Goal: Check status: Check status

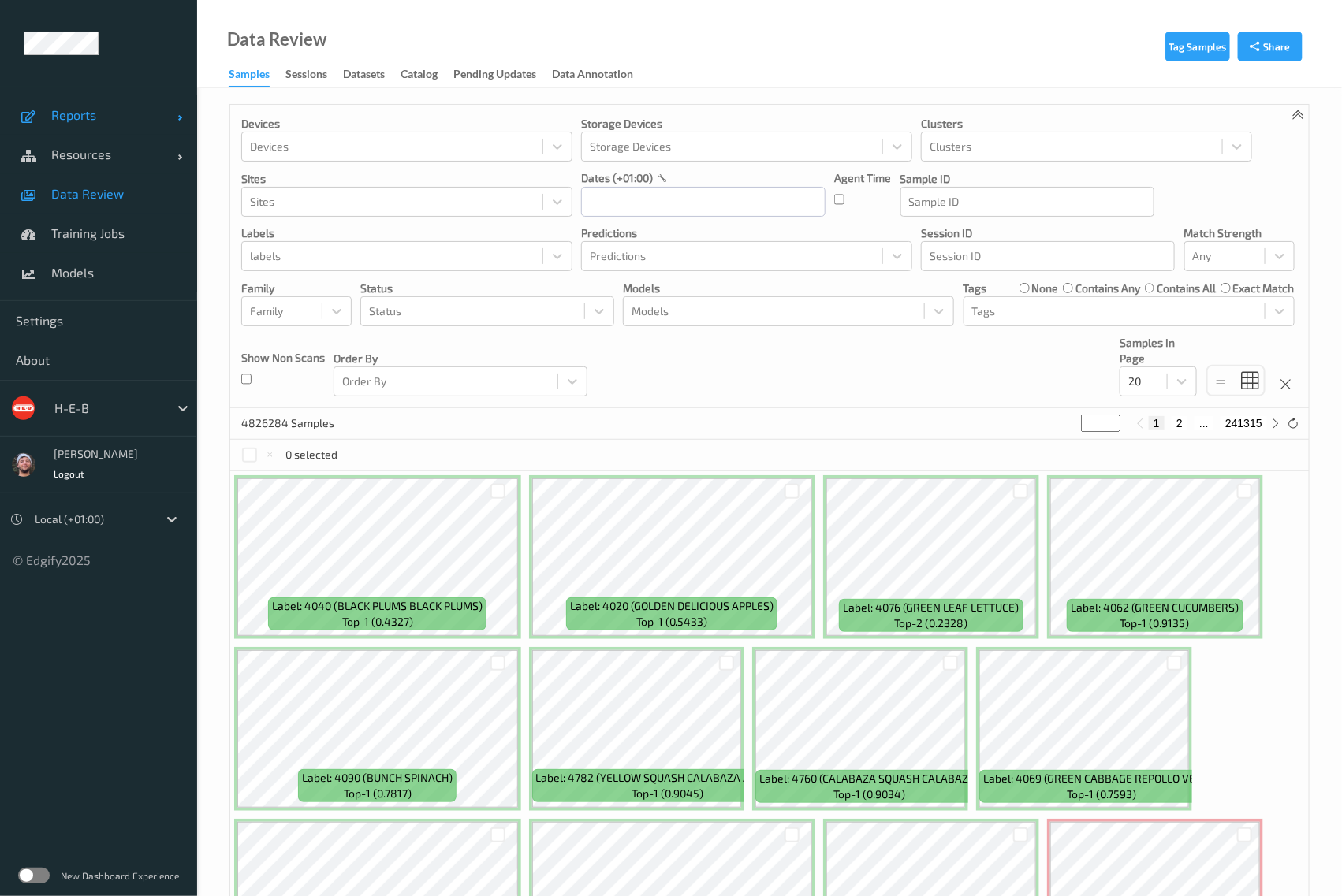
click at [113, 125] on link "Reports" at bounding box center [98, 115] width 197 height 40
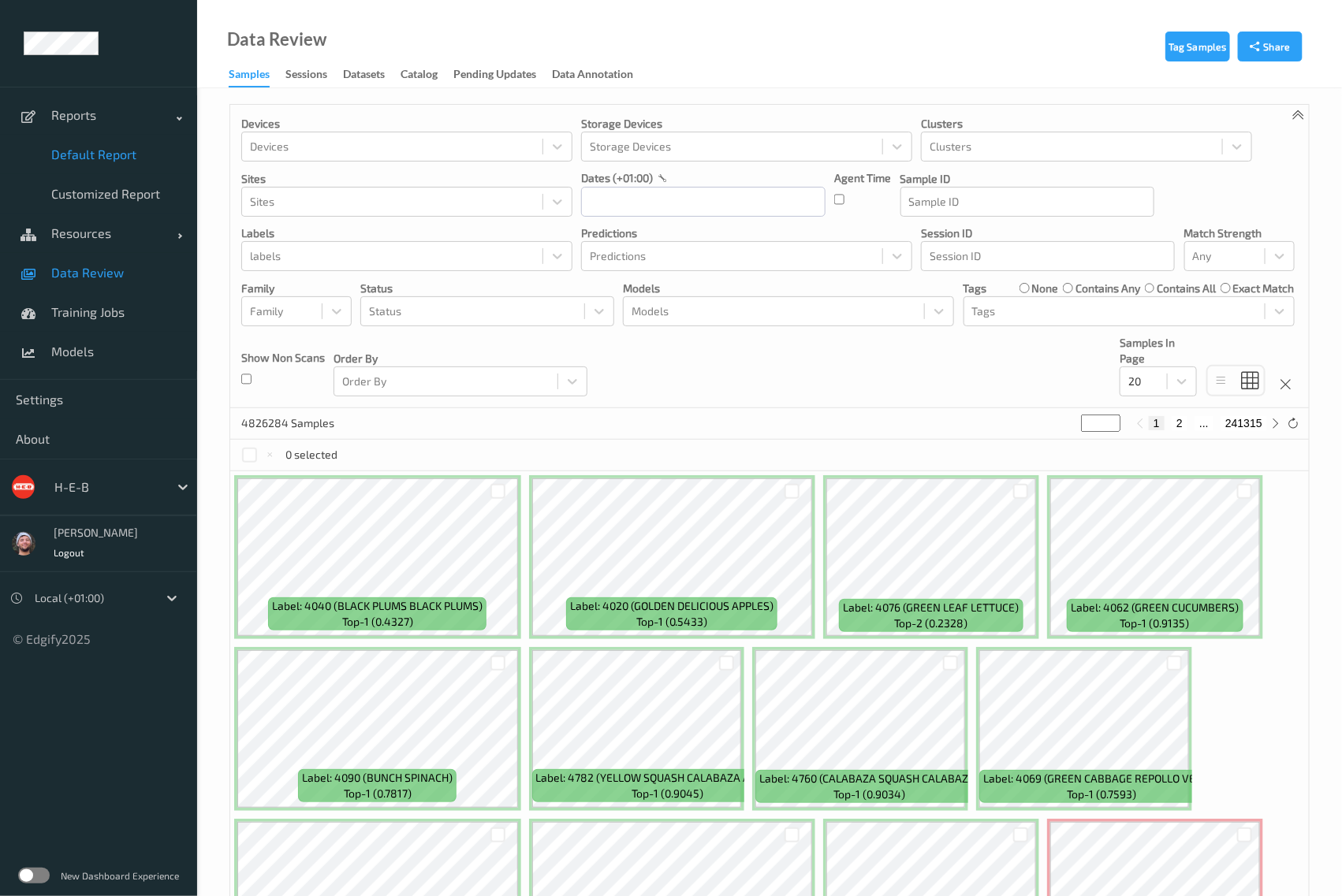
click at [110, 168] on link "Default Report" at bounding box center [98, 154] width 197 height 40
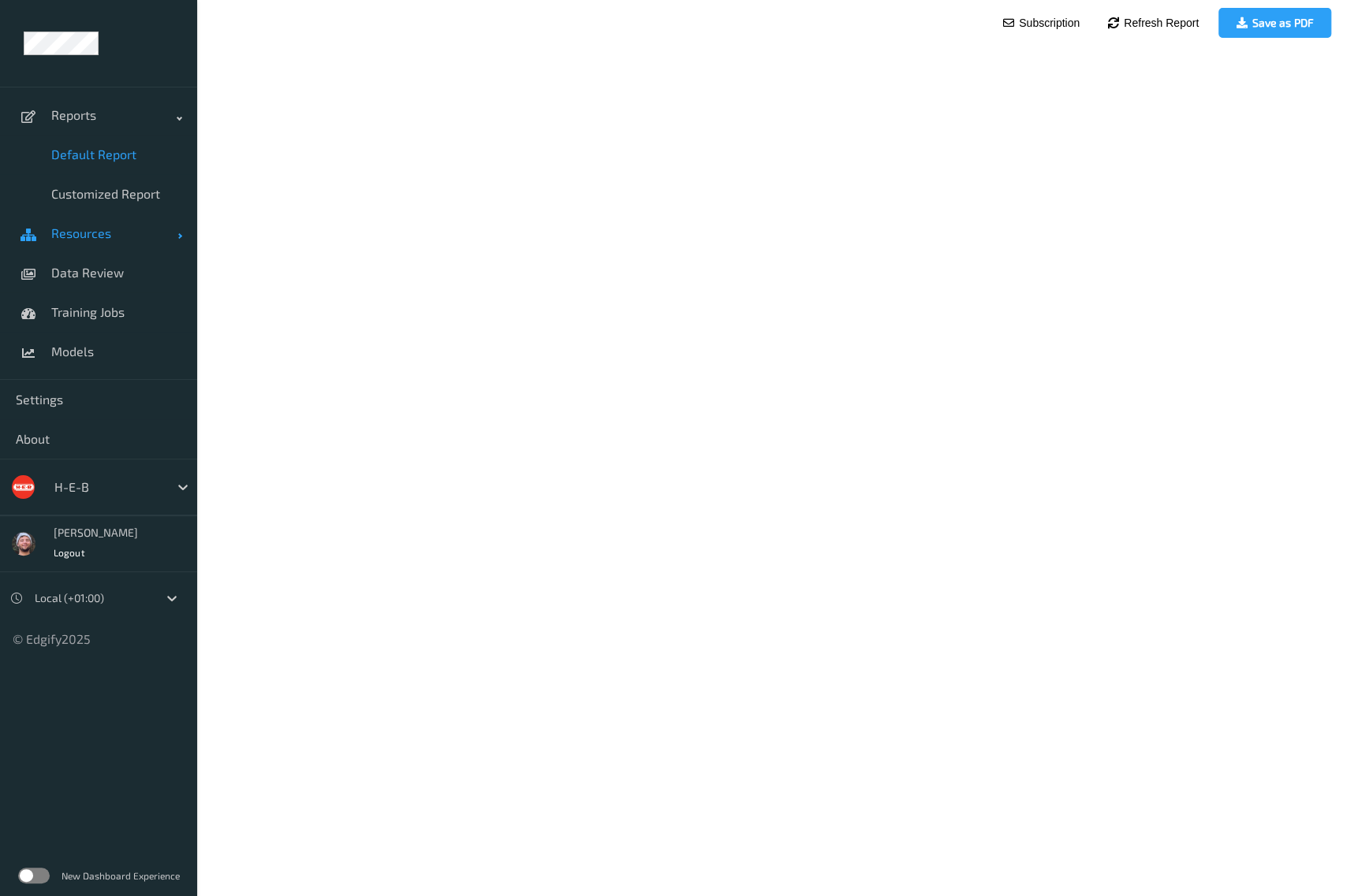
click at [106, 229] on span "Resources" at bounding box center [115, 233] width 126 height 16
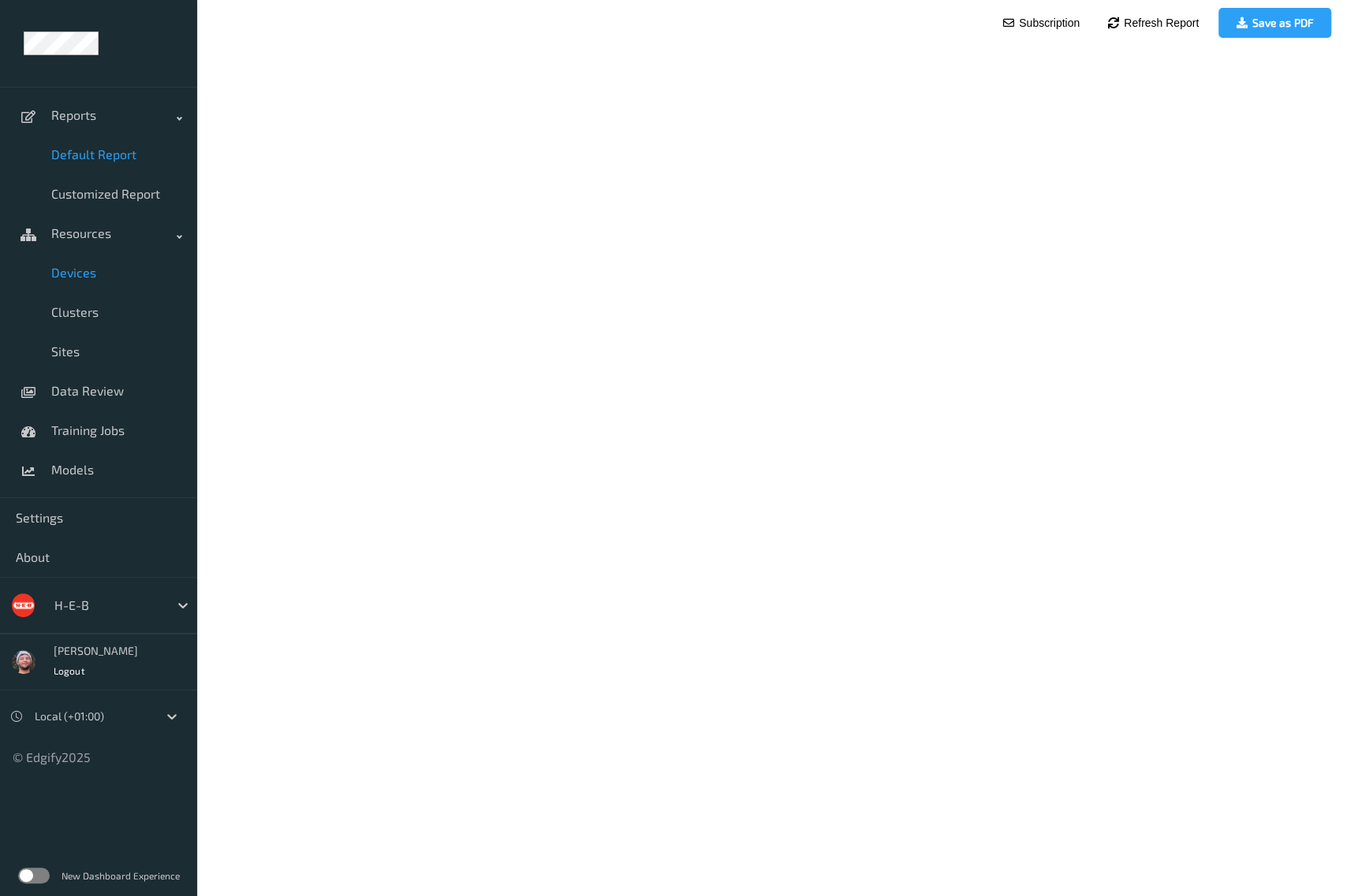
click at [112, 253] on link "Devices" at bounding box center [98, 273] width 197 height 40
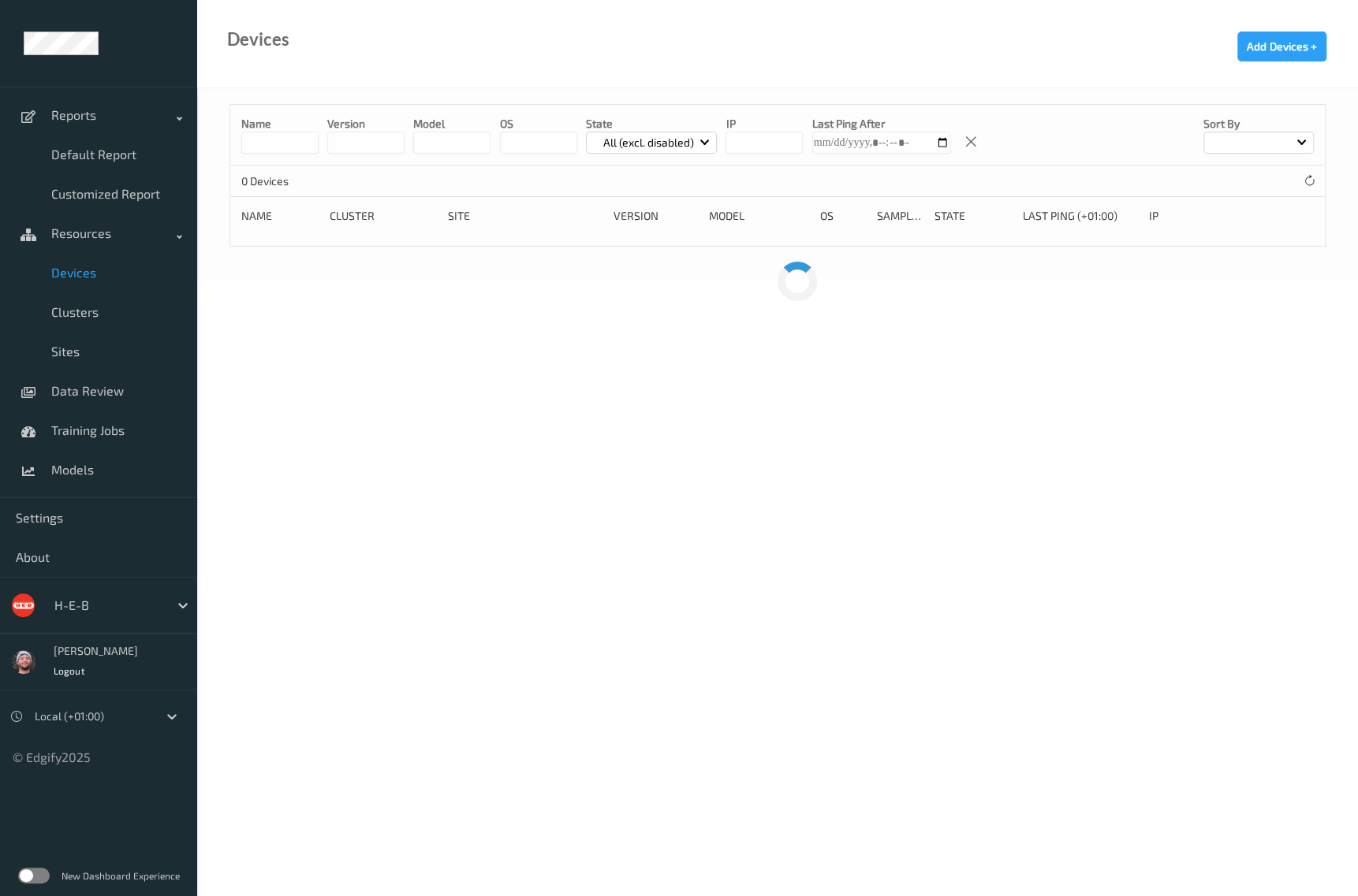
click at [122, 271] on span "Devices" at bounding box center [116, 273] width 130 height 16
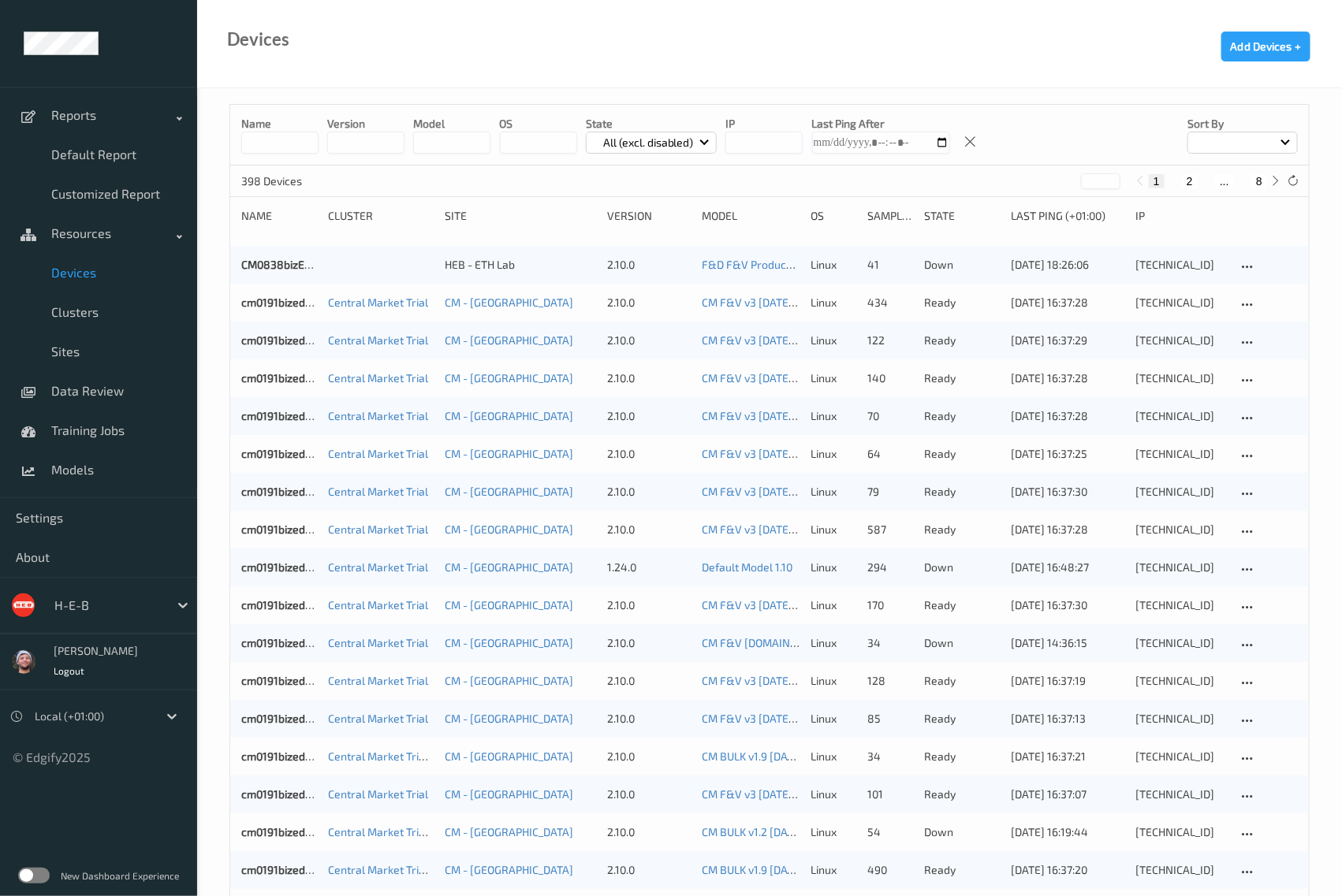
click at [301, 150] on input at bounding box center [281, 143] width 78 height 22
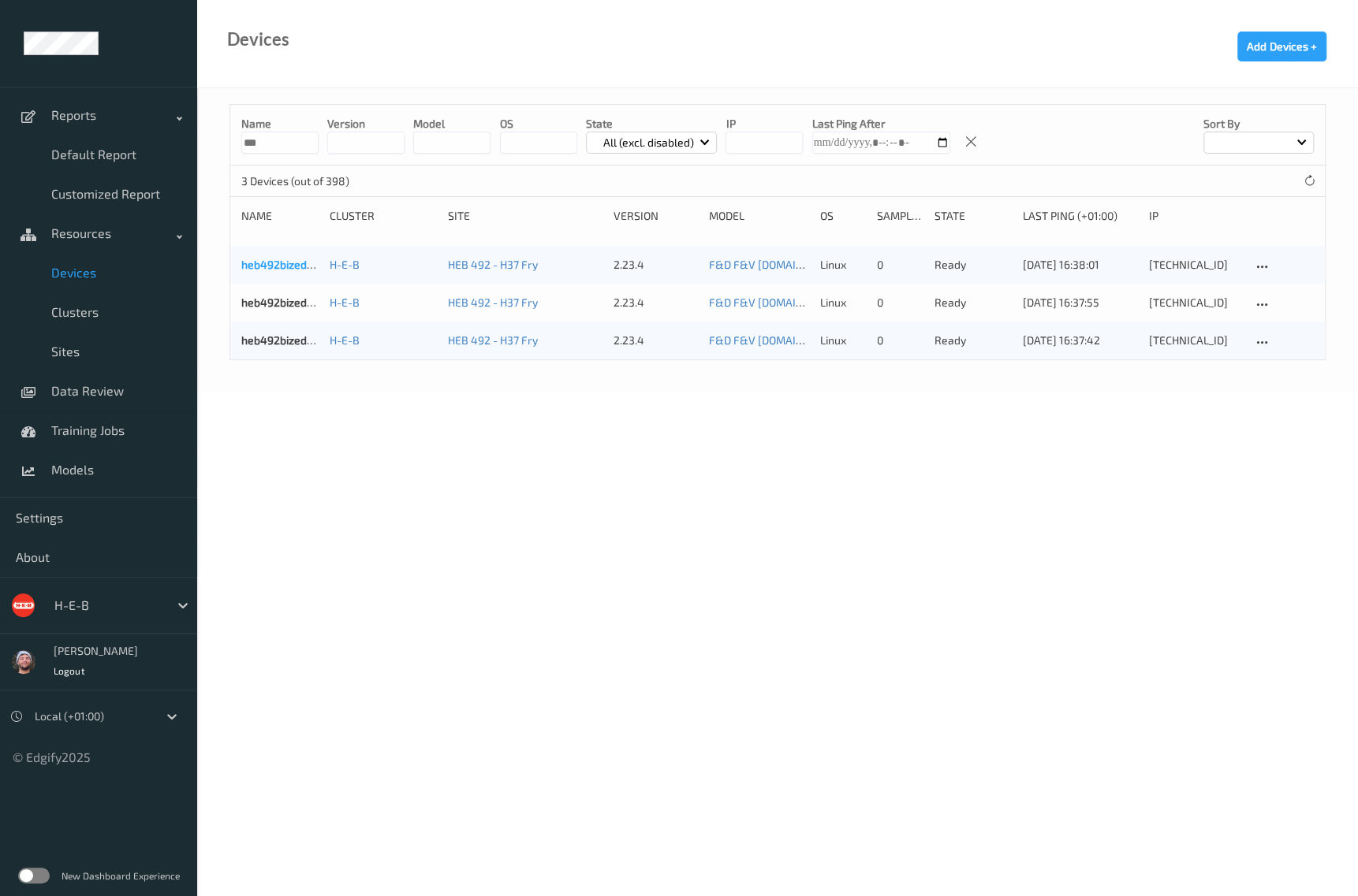
type input "***"
click at [283, 267] on link "heb492bizedg51" at bounding box center [282, 265] width 83 height 14
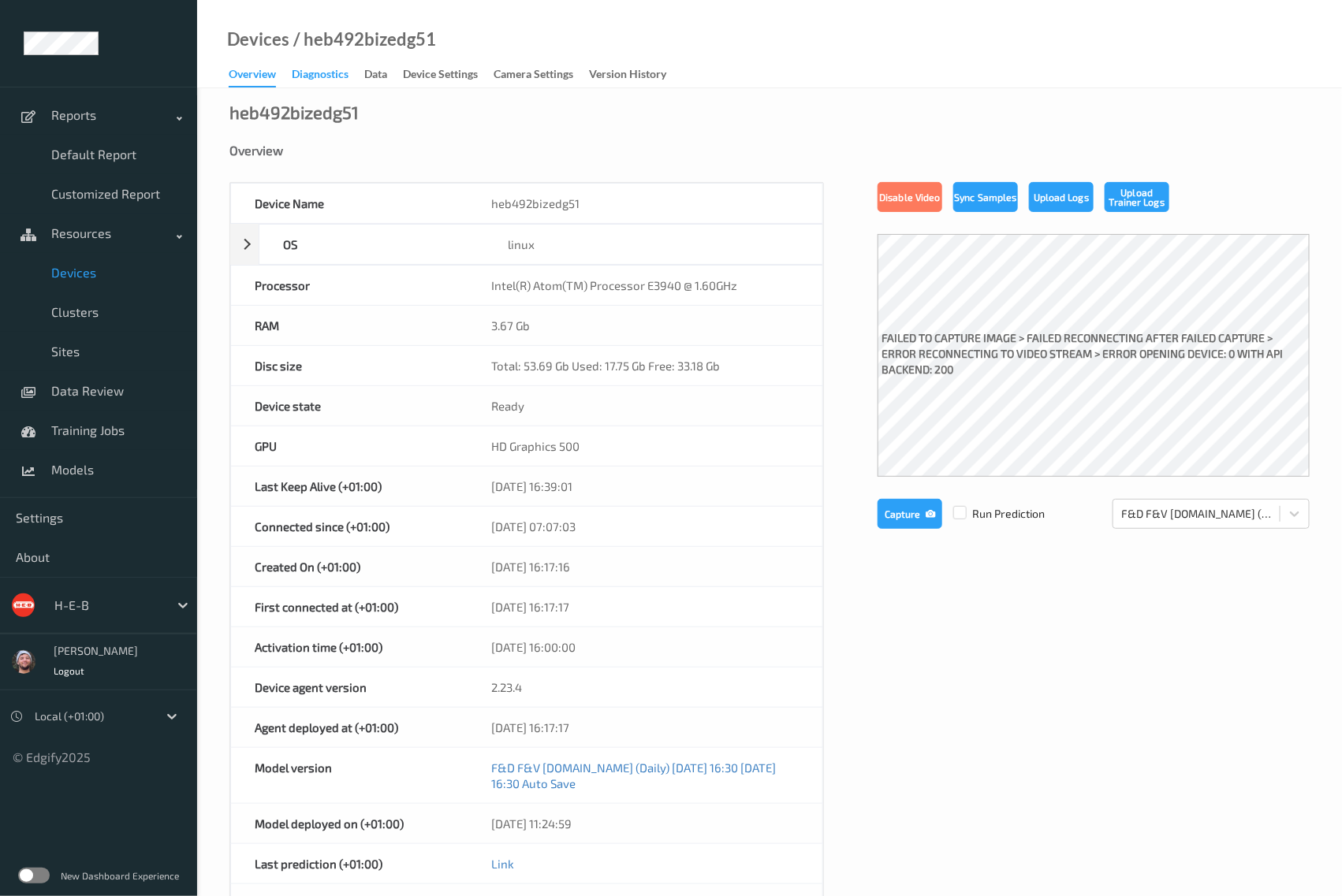
click at [327, 73] on div "Diagnostics" at bounding box center [320, 76] width 56 height 19
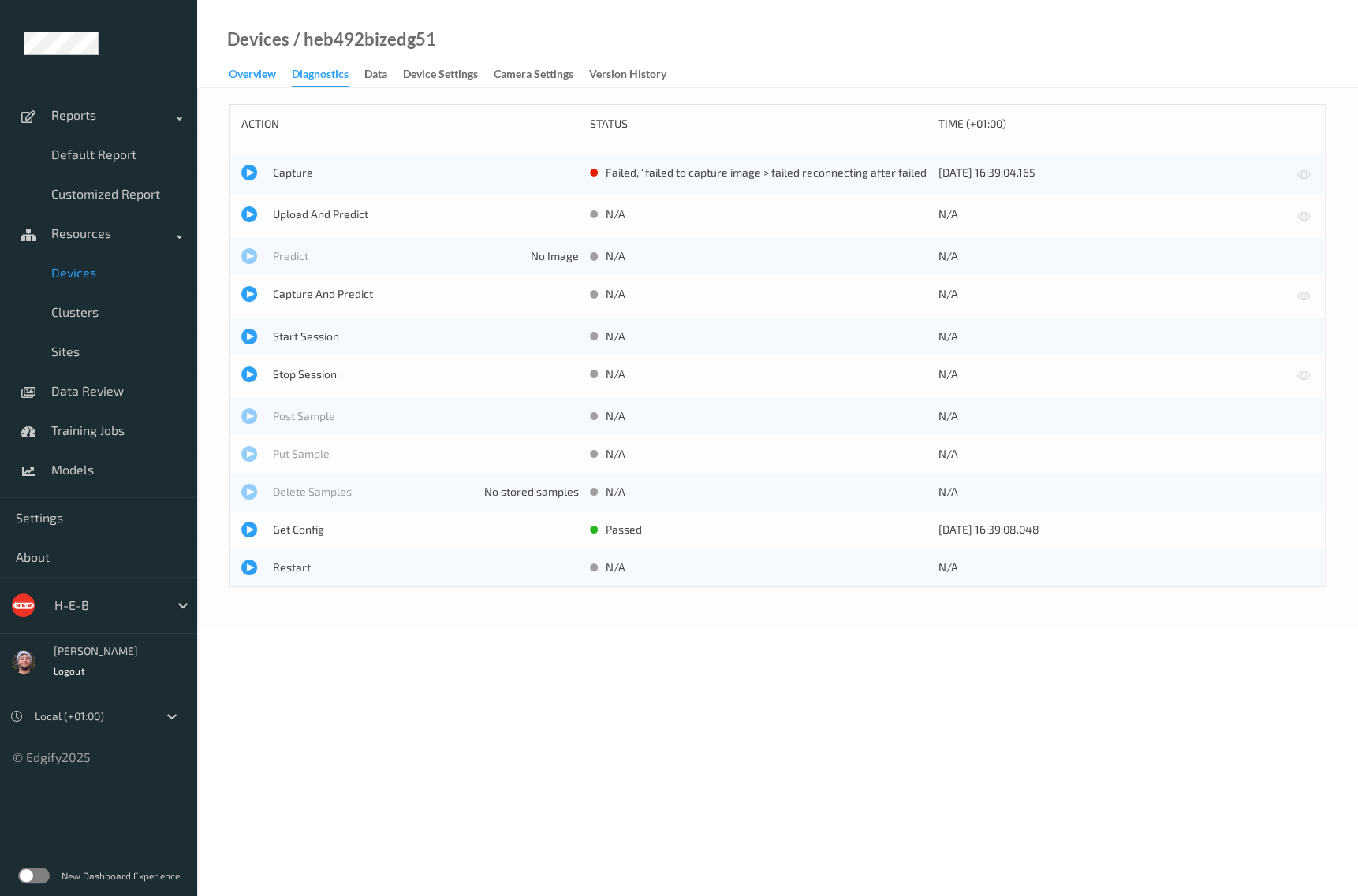
click at [249, 86] on div "Overview Diagnostics Data Device Settings Camera Settings Version History" at bounding box center [455, 76] width 453 height 23
